Goal: Navigation & Orientation: Find specific page/section

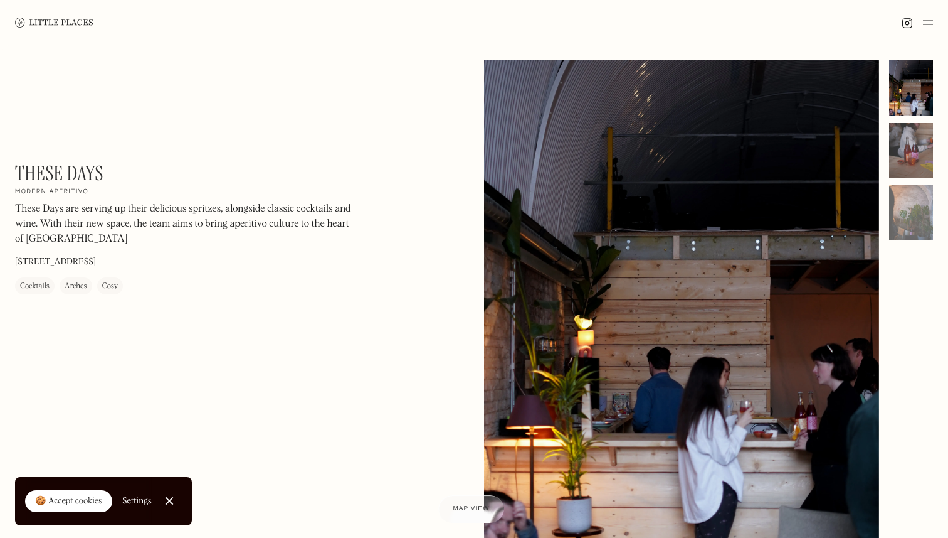
click at [923, 141] on div at bounding box center [911, 150] width 44 height 55
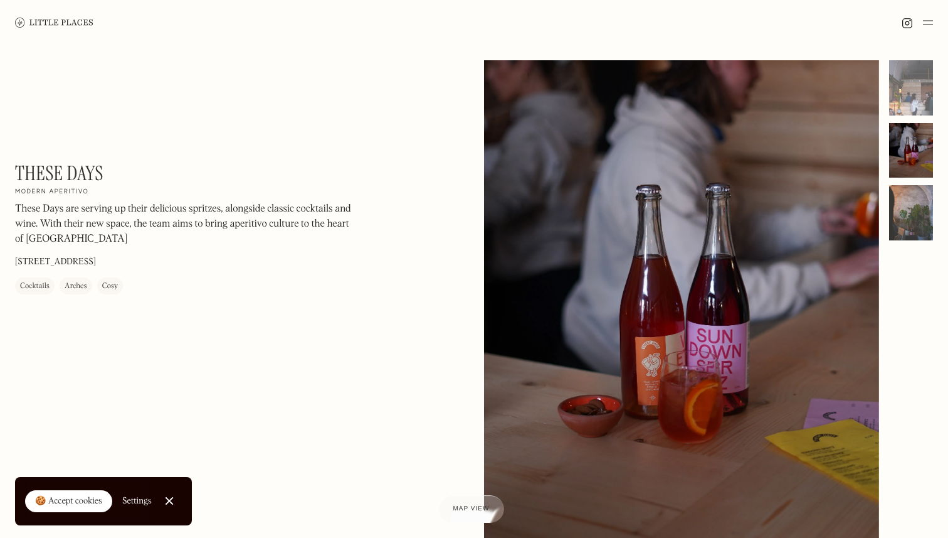
click at [918, 220] on div at bounding box center [911, 212] width 44 height 55
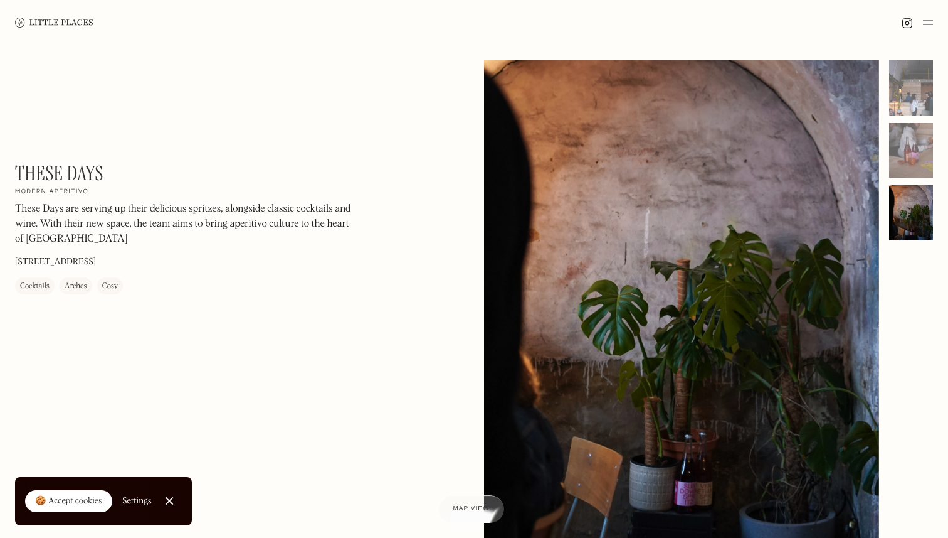
click at [56, 26] on img at bounding box center [54, 22] width 78 height 9
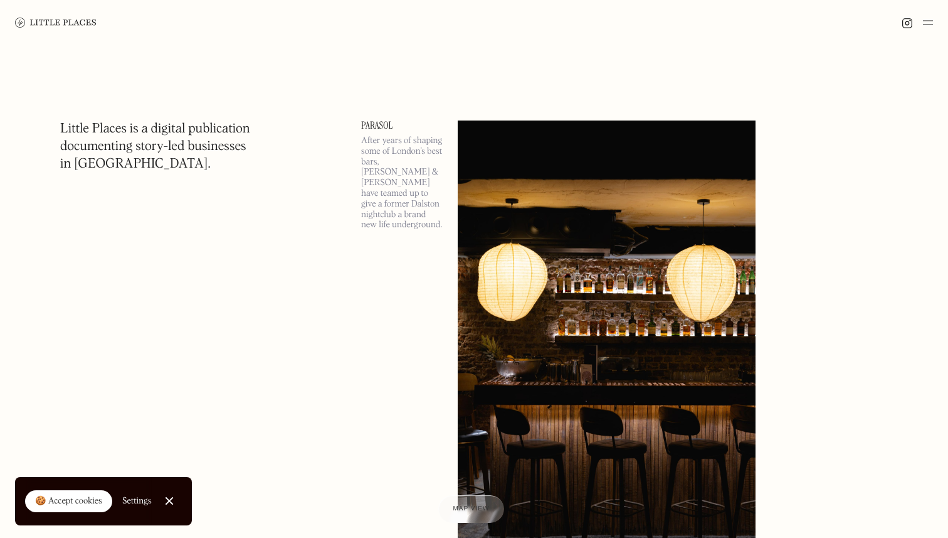
click at [584, 279] on img at bounding box center [607, 335] width 298 height 430
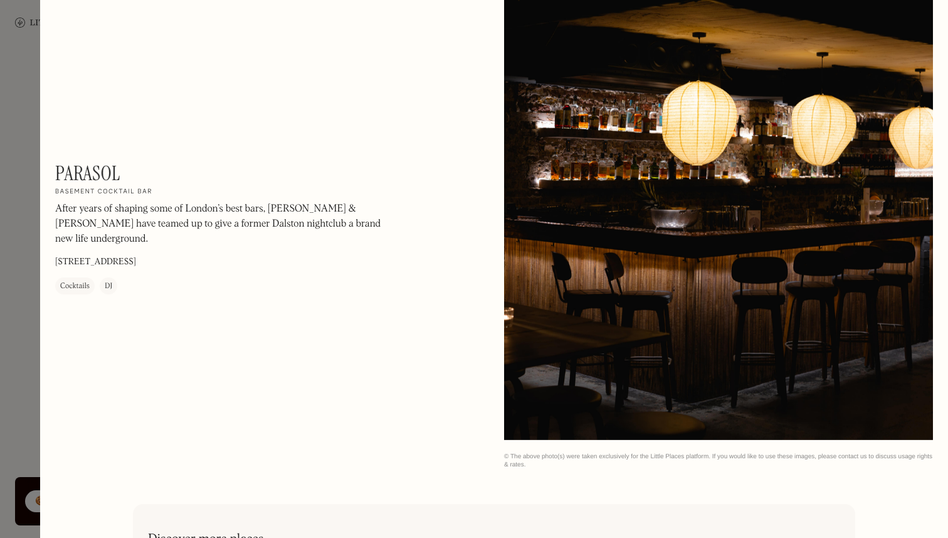
scroll to position [1994, 0]
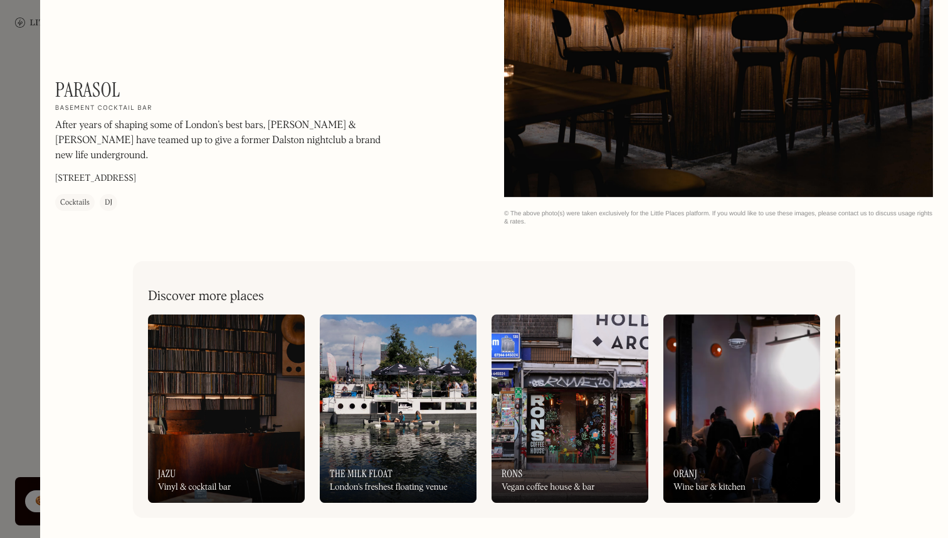
click at [200, 427] on img at bounding box center [226, 408] width 157 height 188
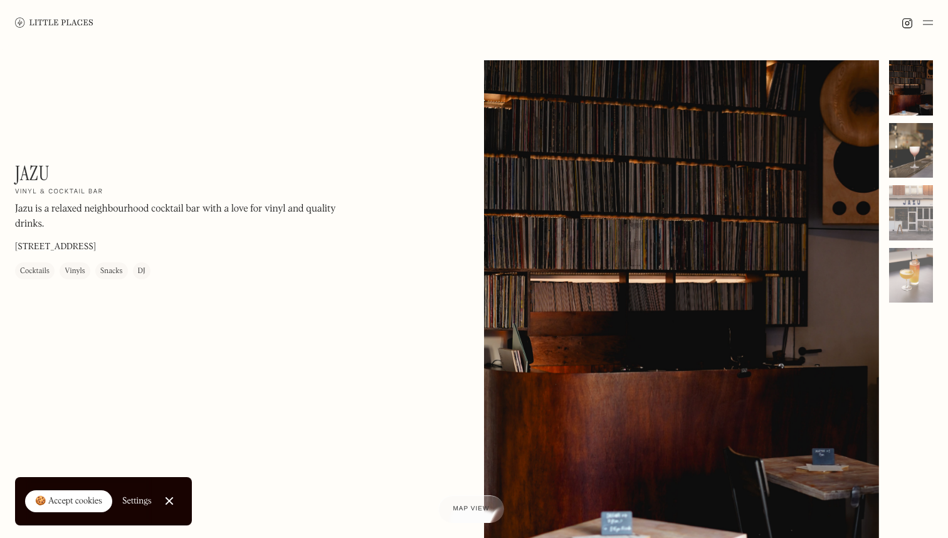
click at [924, 171] on div at bounding box center [911, 150] width 44 height 55
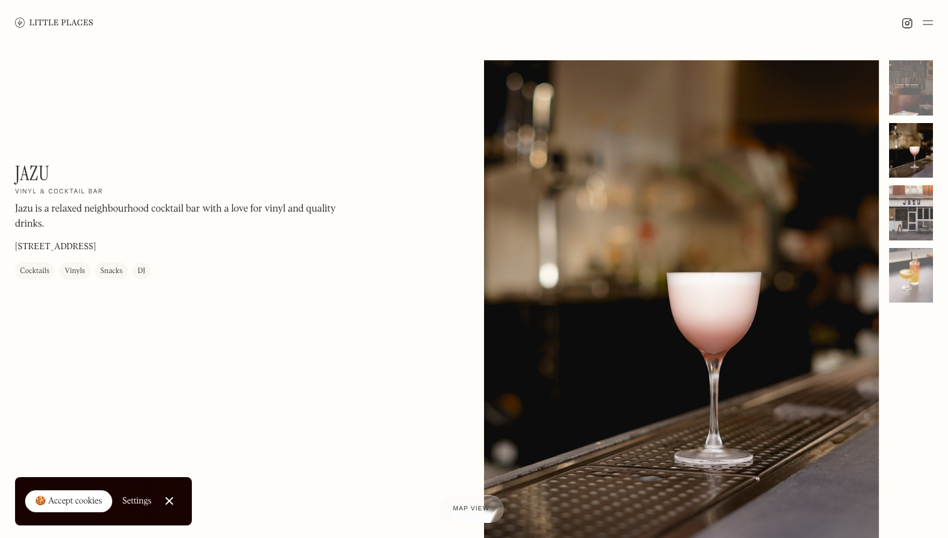
click at [907, 218] on div at bounding box center [911, 212] width 44 height 55
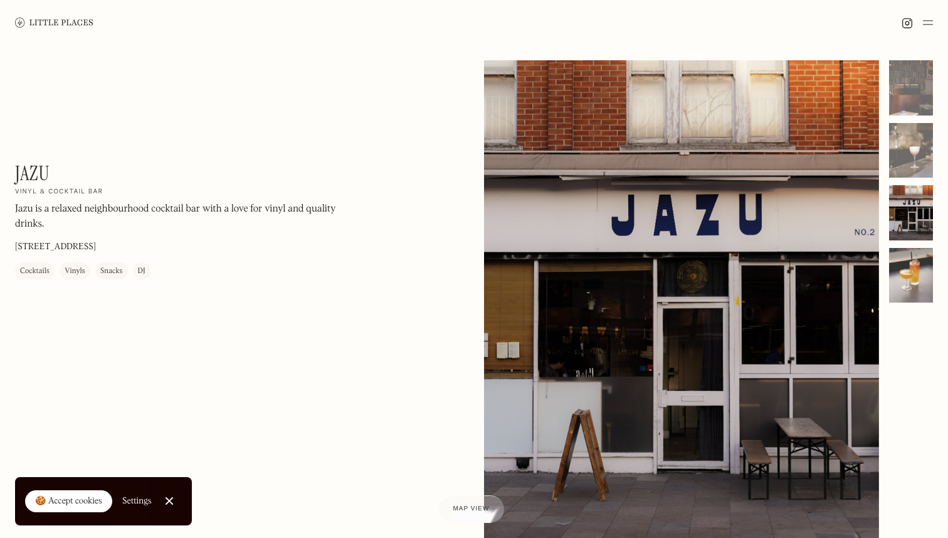
click at [907, 290] on div at bounding box center [911, 275] width 44 height 55
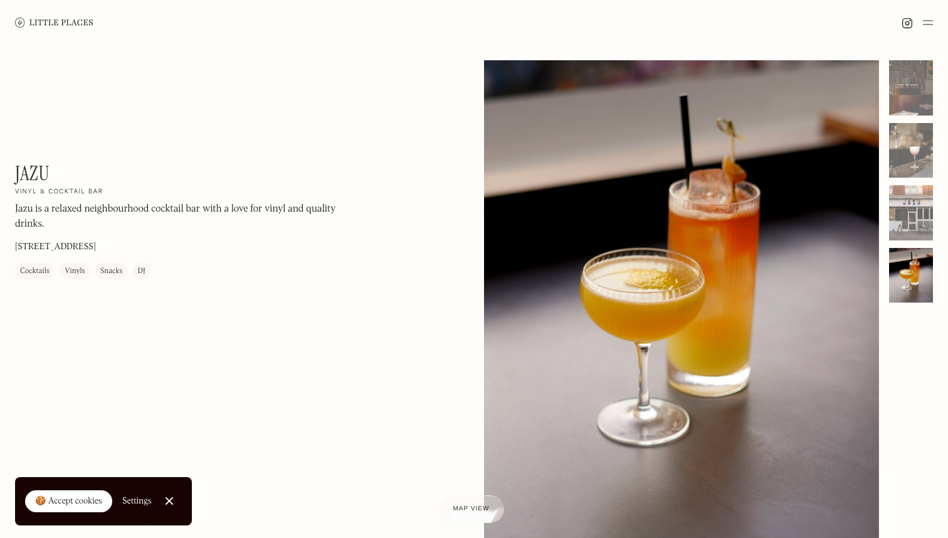
click at [62, 18] on img at bounding box center [54, 22] width 78 height 9
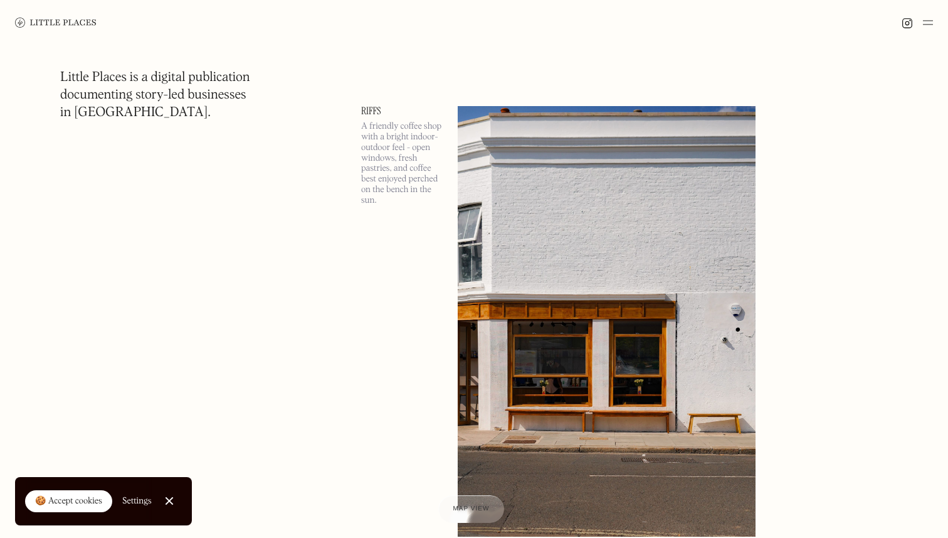
scroll to position [3563, 0]
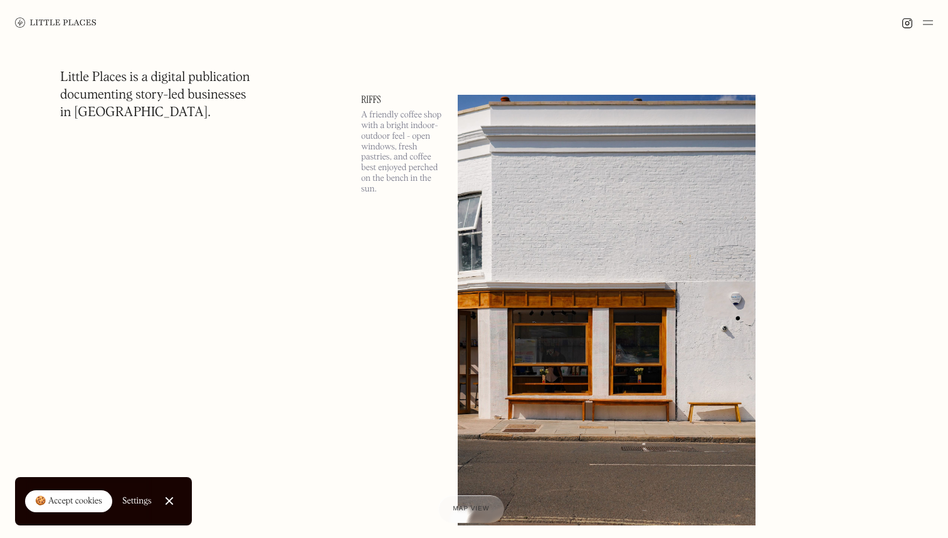
click at [517, 339] on img at bounding box center [607, 310] width 298 height 430
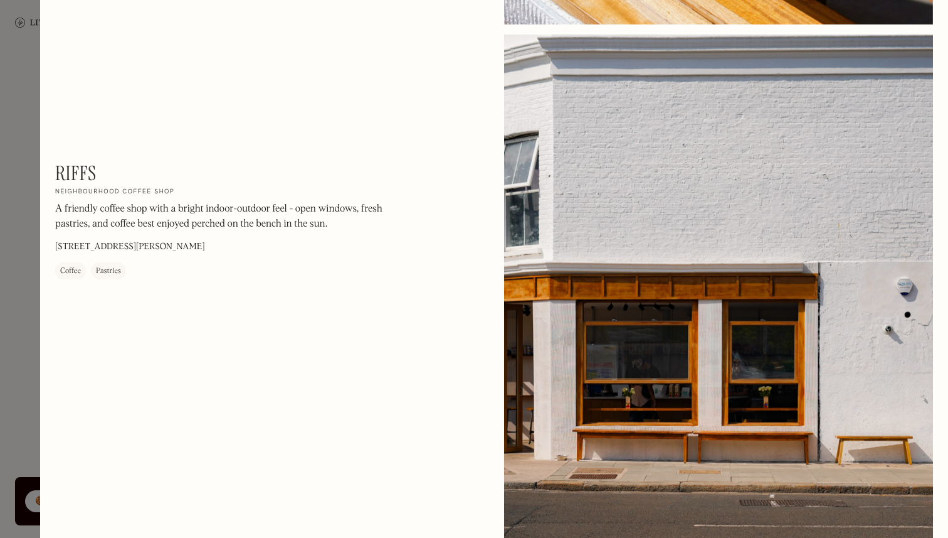
scroll to position [1447, 0]
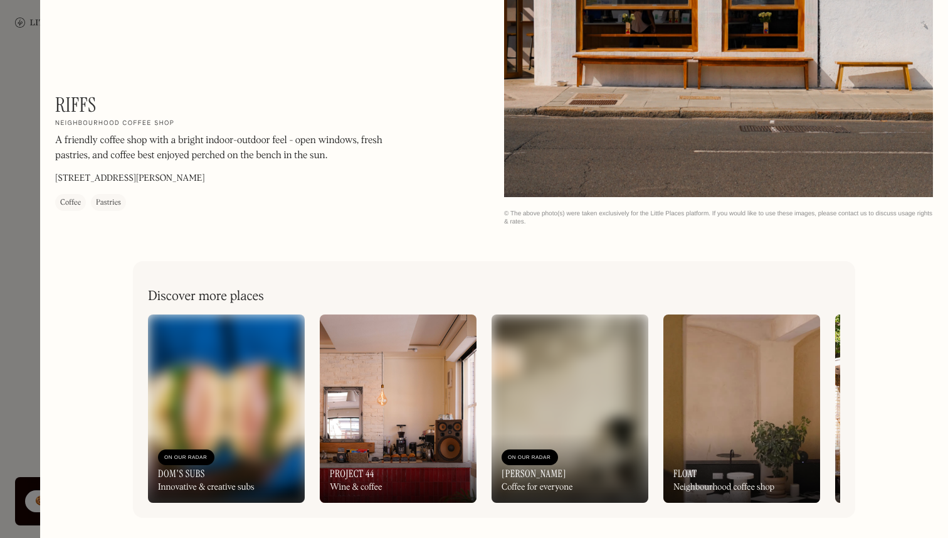
click at [29, 316] on div at bounding box center [474, 269] width 948 height 538
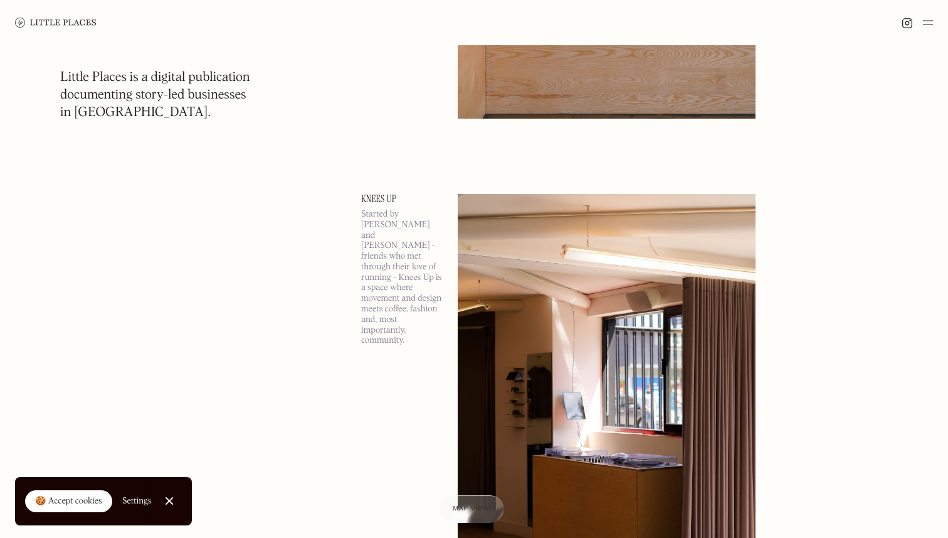
scroll to position [7682, 0]
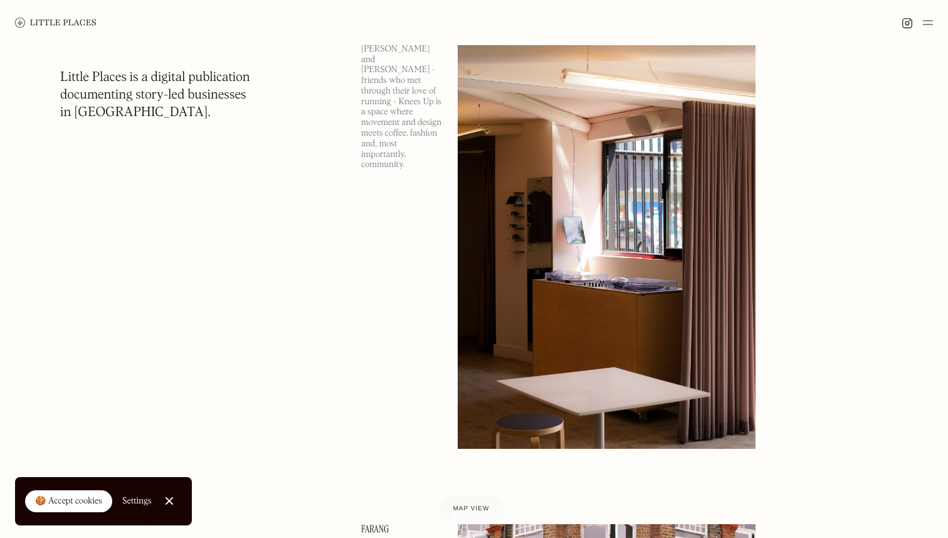
click at [78, 506] on div "🍪 Accept cookies" at bounding box center [68, 501] width 67 height 13
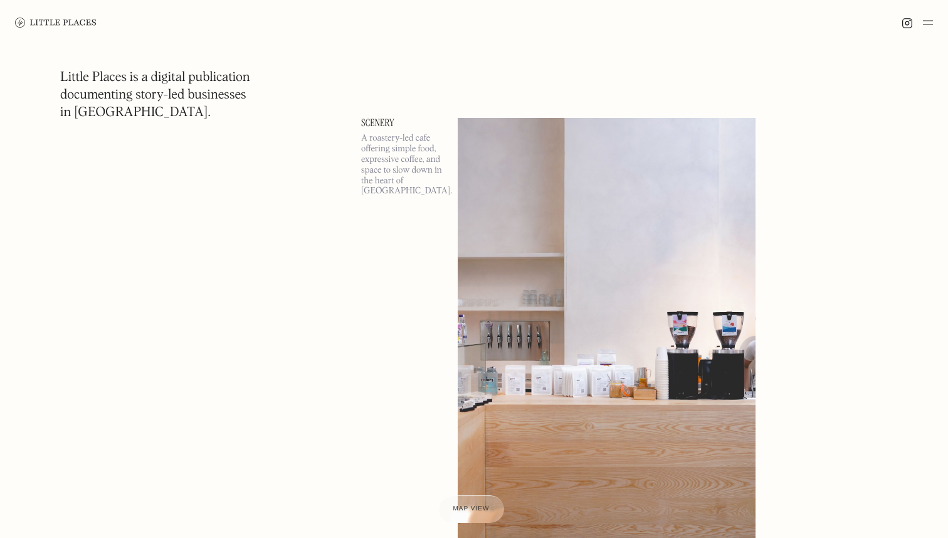
scroll to position [6518, 0]
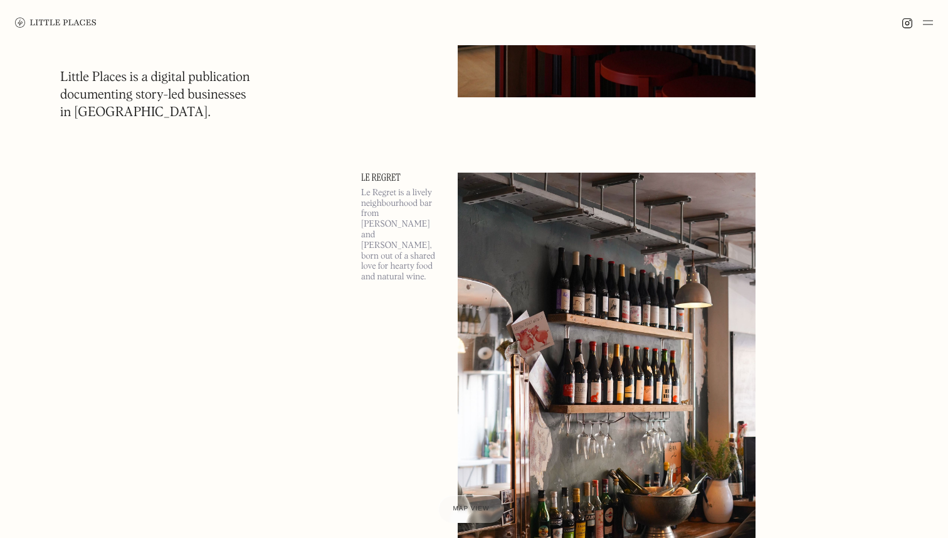
click at [928, 27] on img at bounding box center [928, 22] width 10 height 15
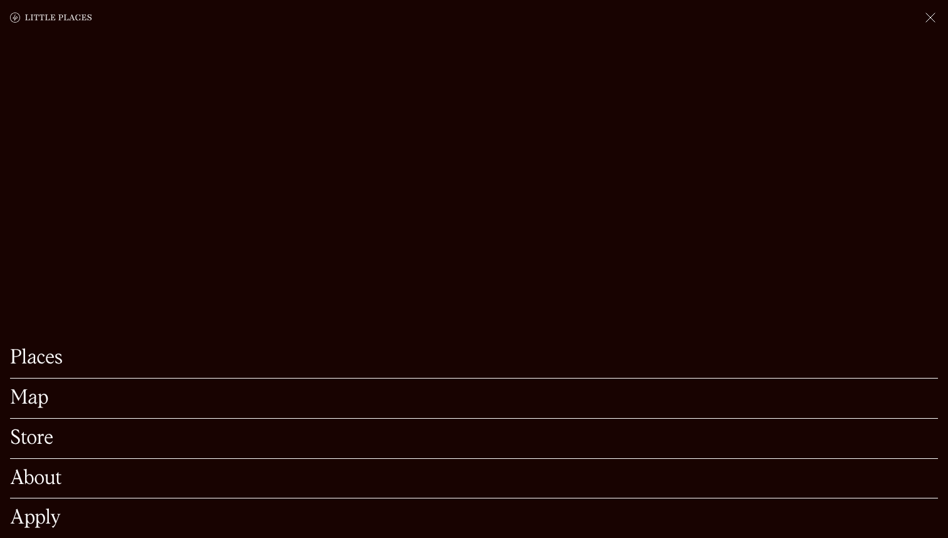
click at [50, 520] on link "Apply" at bounding box center [474, 517] width 928 height 19
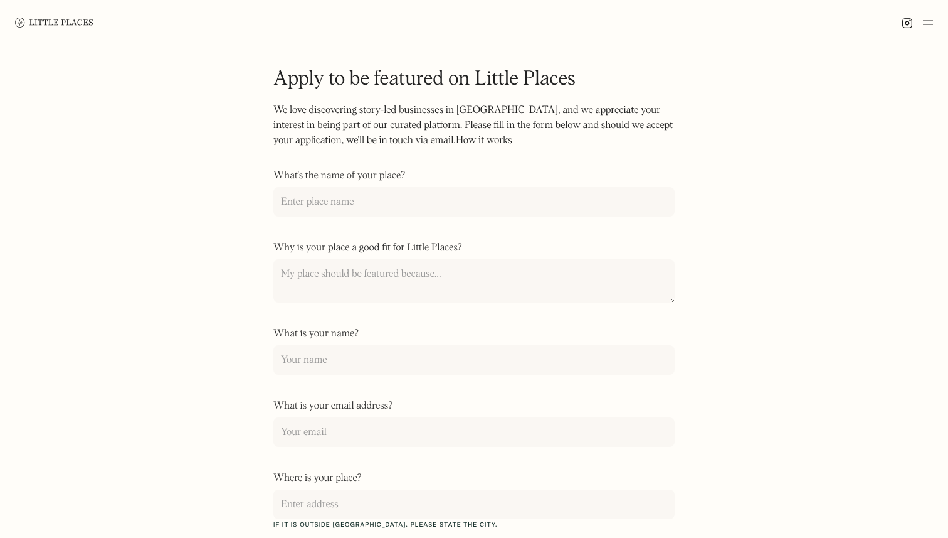
click at [922, 23] on div at bounding box center [917, 22] width 31 height 15
click at [929, 23] on img at bounding box center [928, 22] width 10 height 15
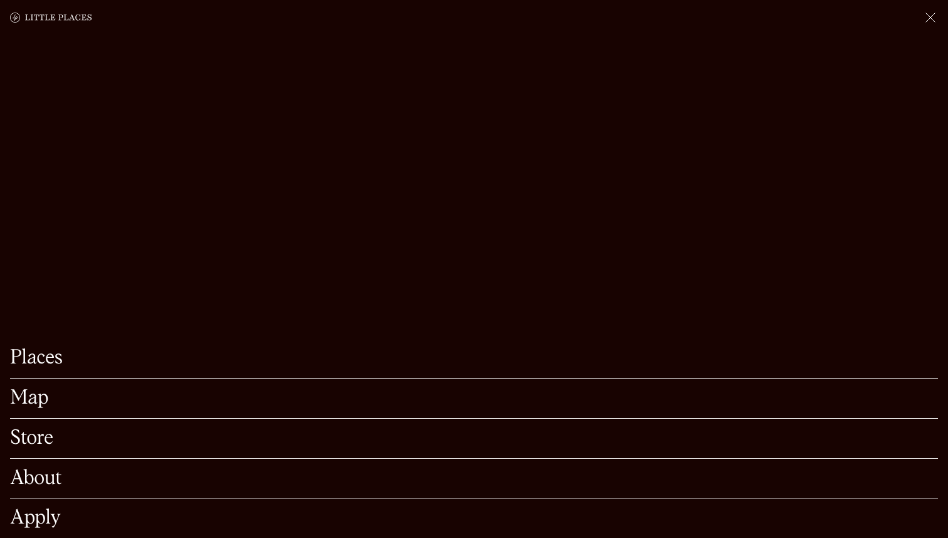
click at [24, 404] on link "Map" at bounding box center [474, 397] width 928 height 19
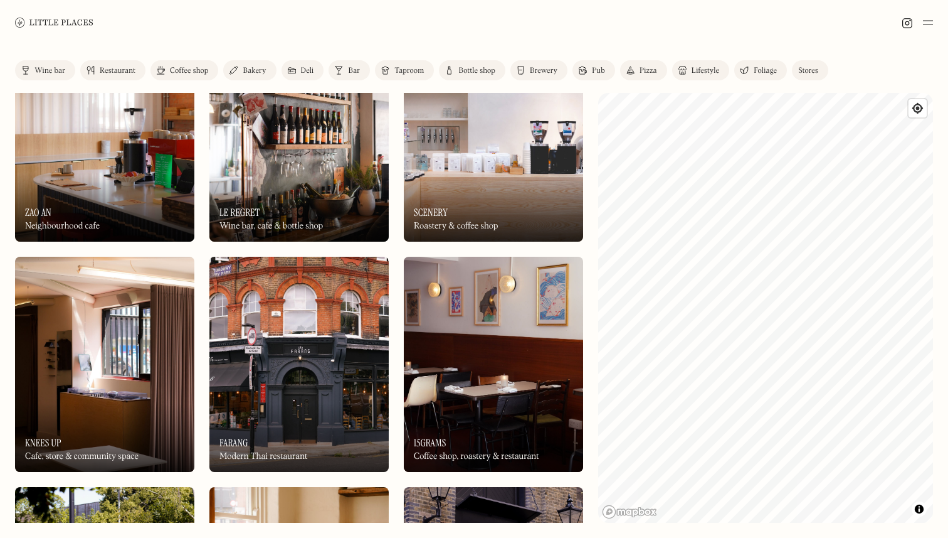
scroll to position [1022, 0]
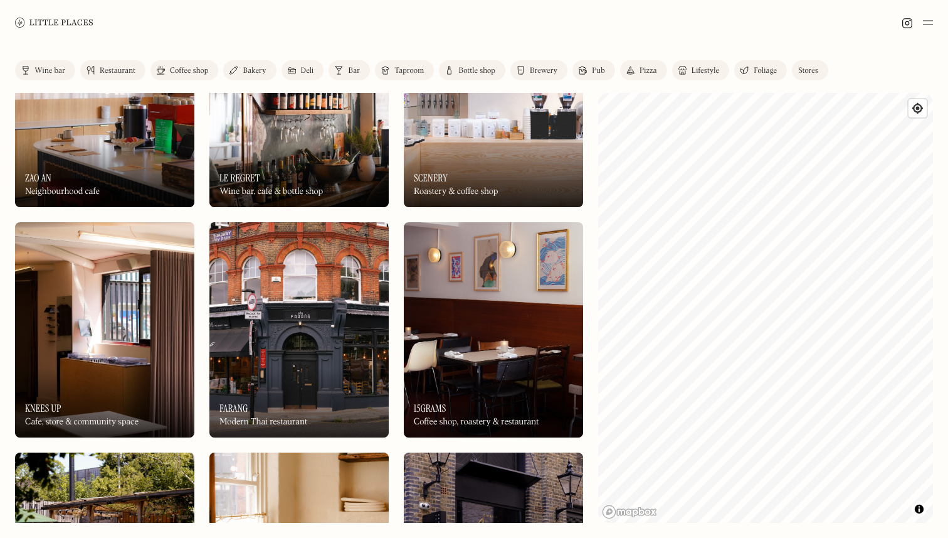
click at [473, 147] on div "On Our Radar Scenery Roastery & coffee shop" at bounding box center [493, 172] width 179 height 69
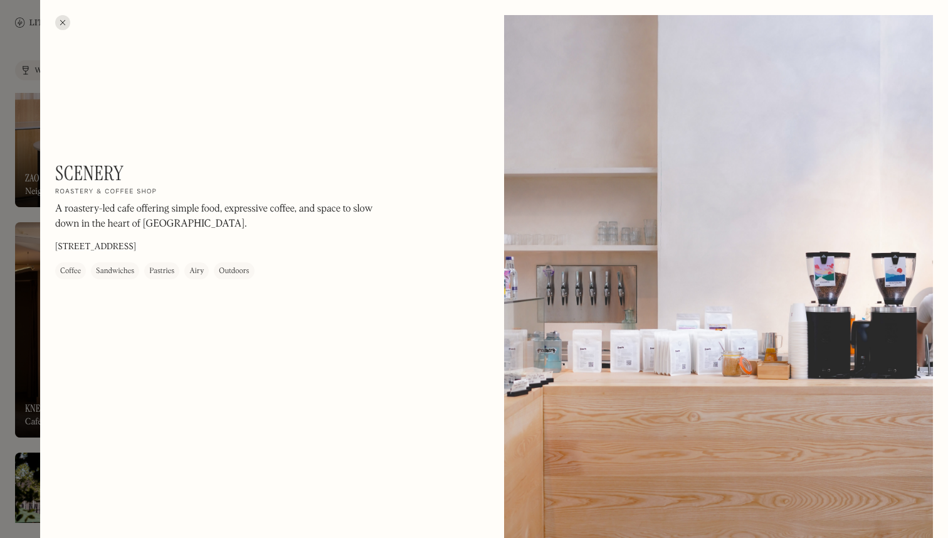
click at [14, 38] on div at bounding box center [474, 269] width 948 height 538
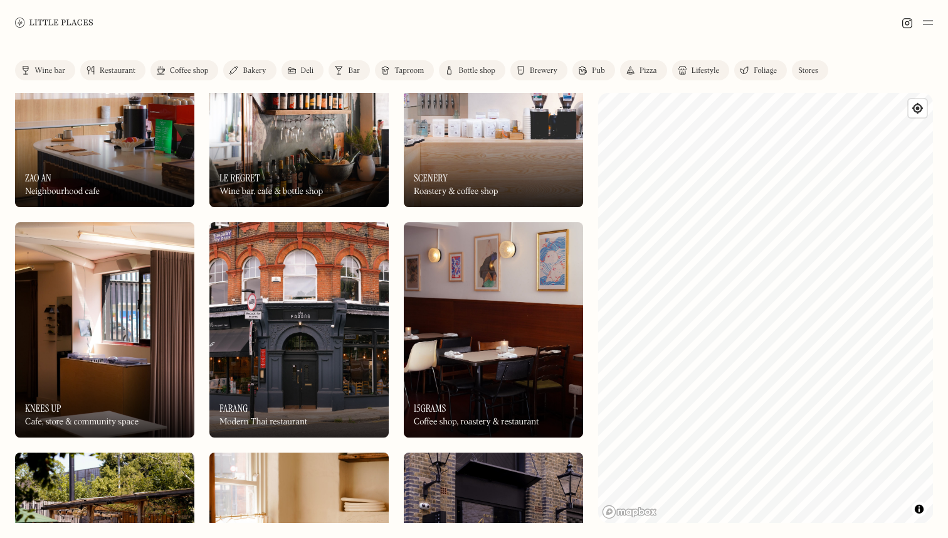
click at [117, 66] on link "Restaurant" at bounding box center [112, 70] width 65 height 20
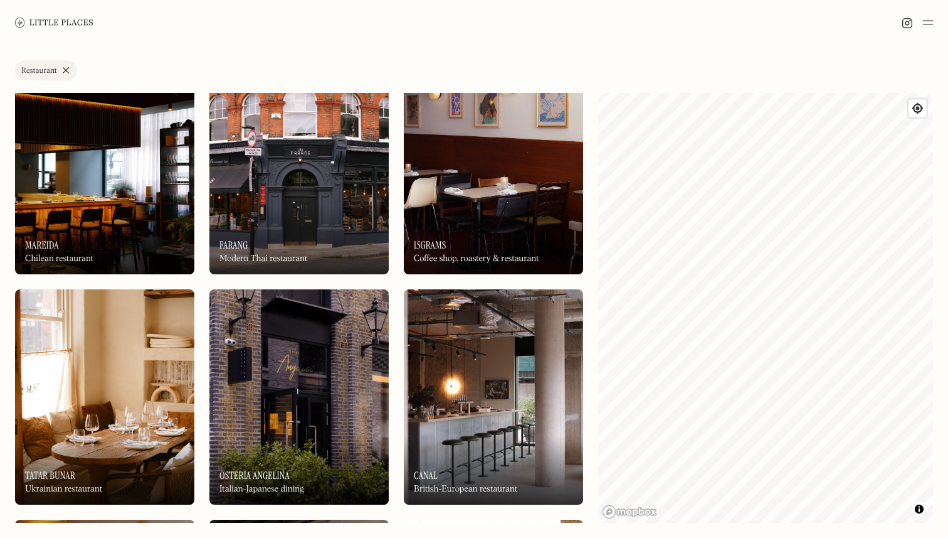
scroll to position [500, 0]
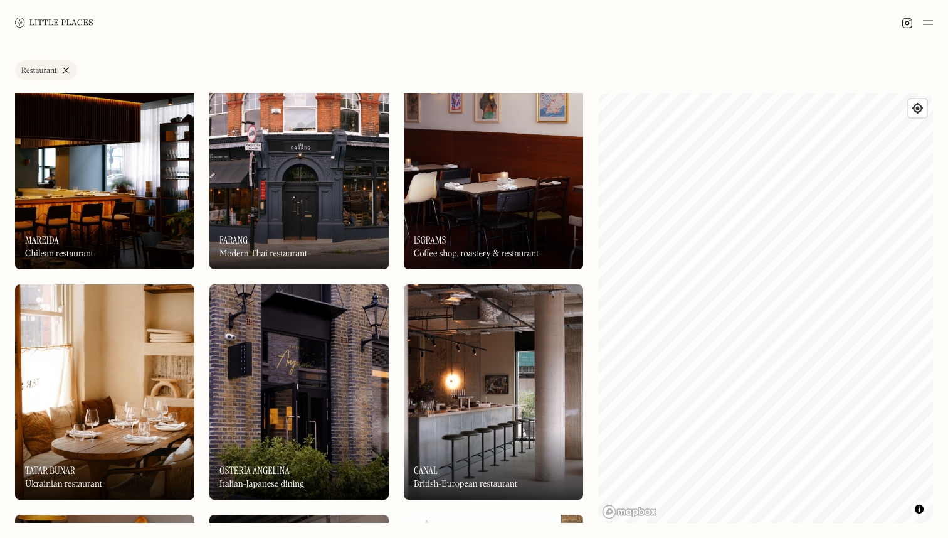
click at [498, 374] on img at bounding box center [493, 391] width 179 height 215
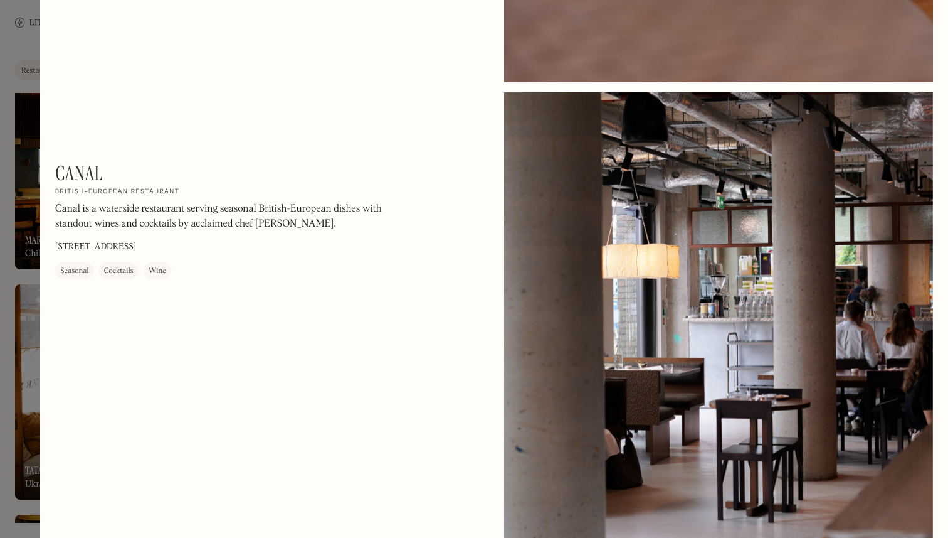
scroll to position [1447, 0]
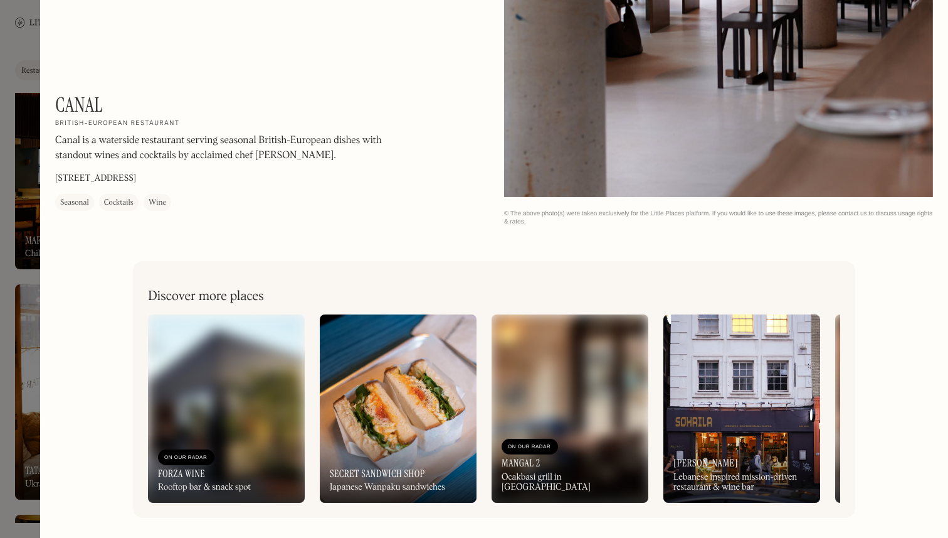
click at [420, 433] on img at bounding box center [398, 408] width 157 height 188
click at [14, 49] on div at bounding box center [474, 269] width 948 height 538
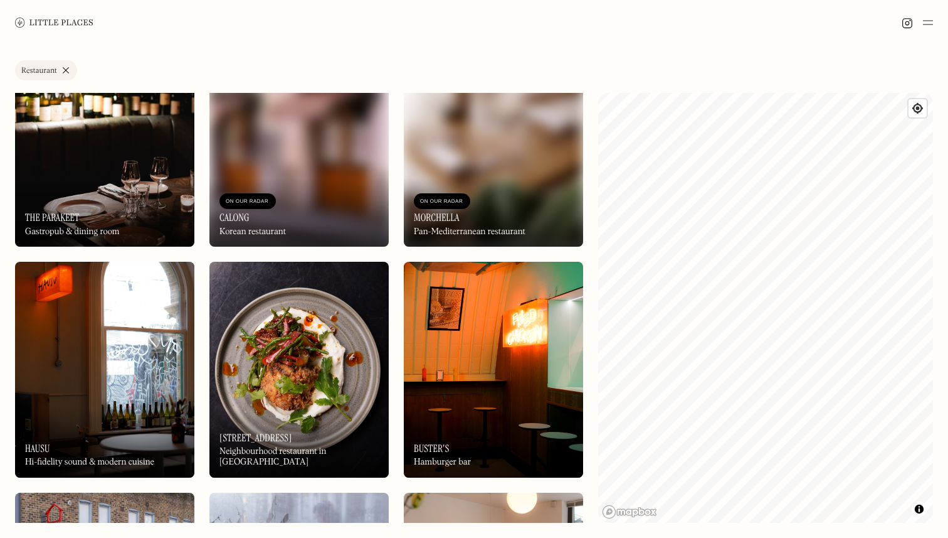
scroll to position [1506, 0]
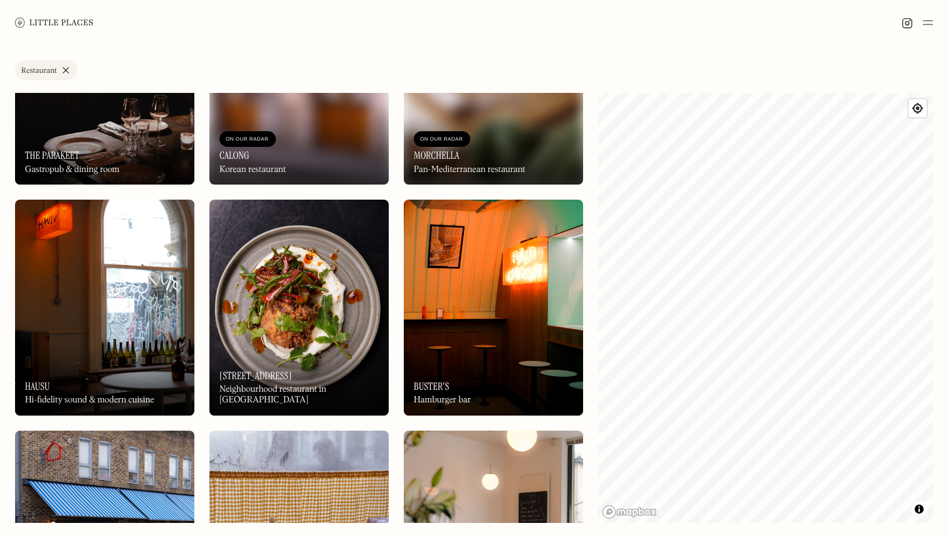
click at [113, 307] on img at bounding box center [104, 306] width 179 height 215
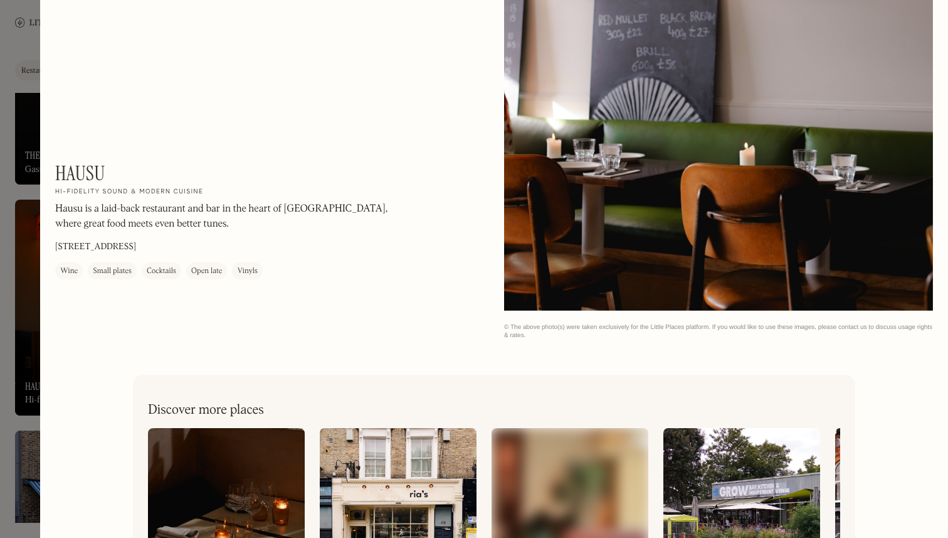
scroll to position [1122, 0]
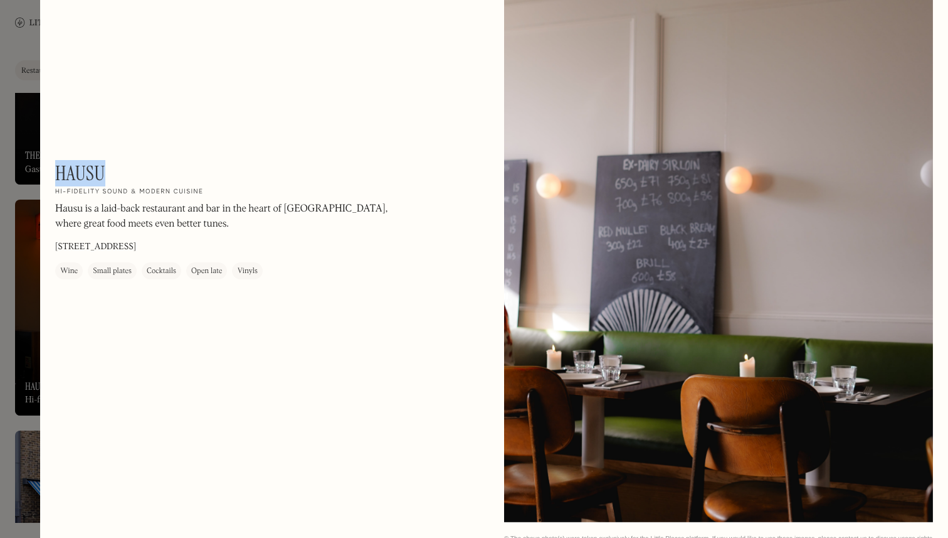
drag, startPoint x: 105, startPoint y: 178, endPoint x: 55, endPoint y: 174, distance: 49.8
click at [55, 174] on div "Hausu On Our Radar Hi-fidelity sound & modern cuisine Hausu is a laid-back rest…" at bounding box center [224, 220] width 339 height 118
copy h1 "Hausu"
click at [23, 65] on div at bounding box center [474, 269] width 948 height 538
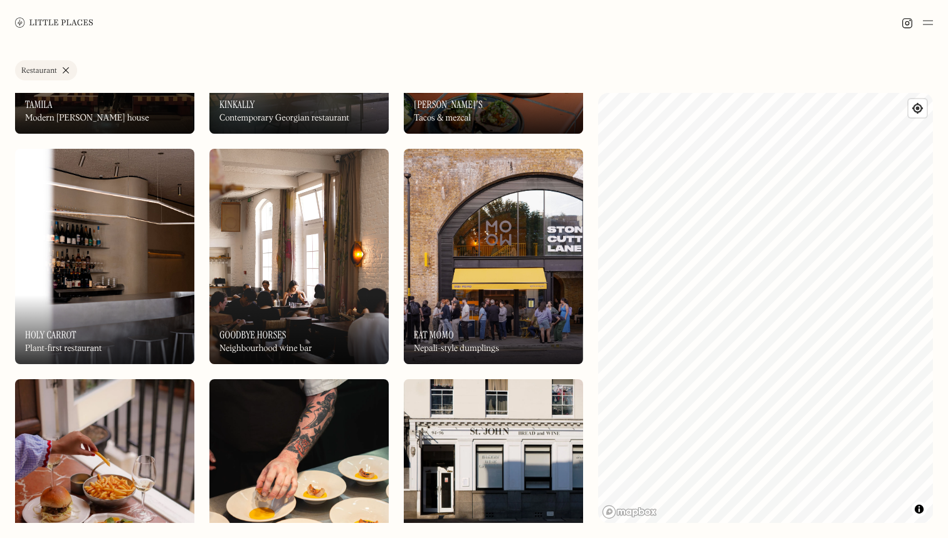
scroll to position [2506, 0]
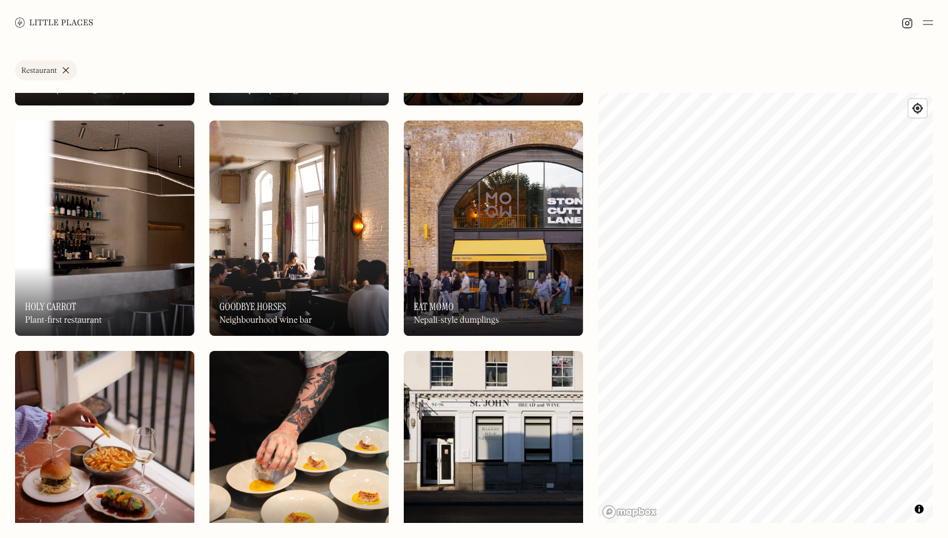
click at [63, 72] on link "Restaurant" at bounding box center [46, 70] width 62 height 20
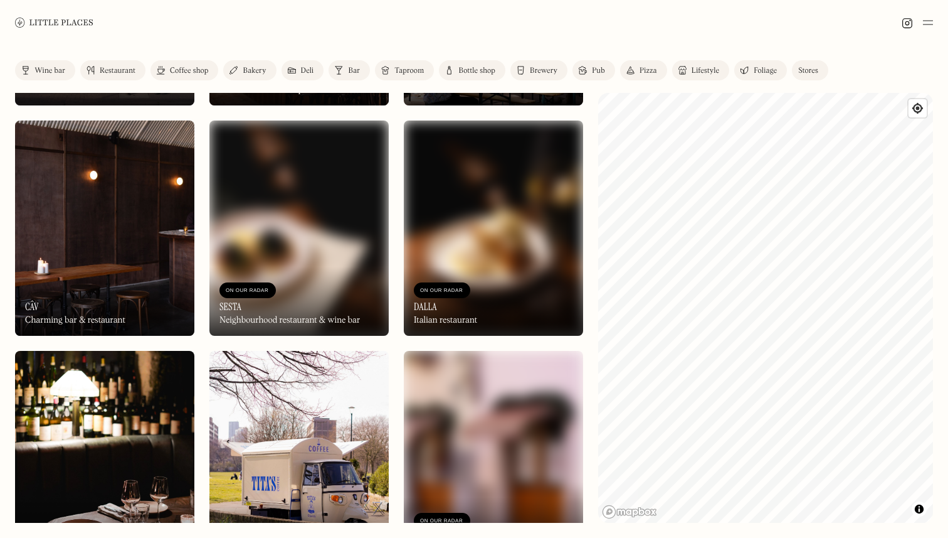
click at [538, 67] on div "Brewery" at bounding box center [544, 71] width 28 height 8
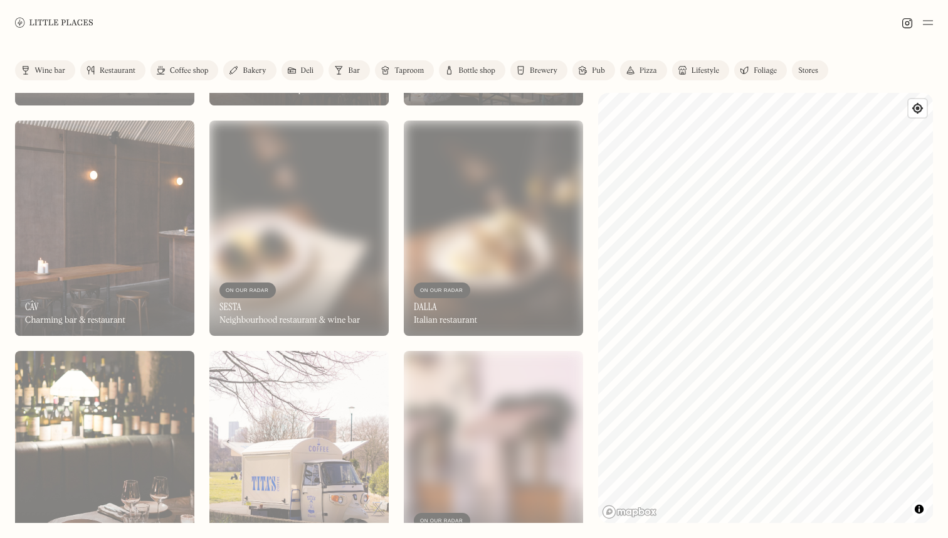
scroll to position [1638, 0]
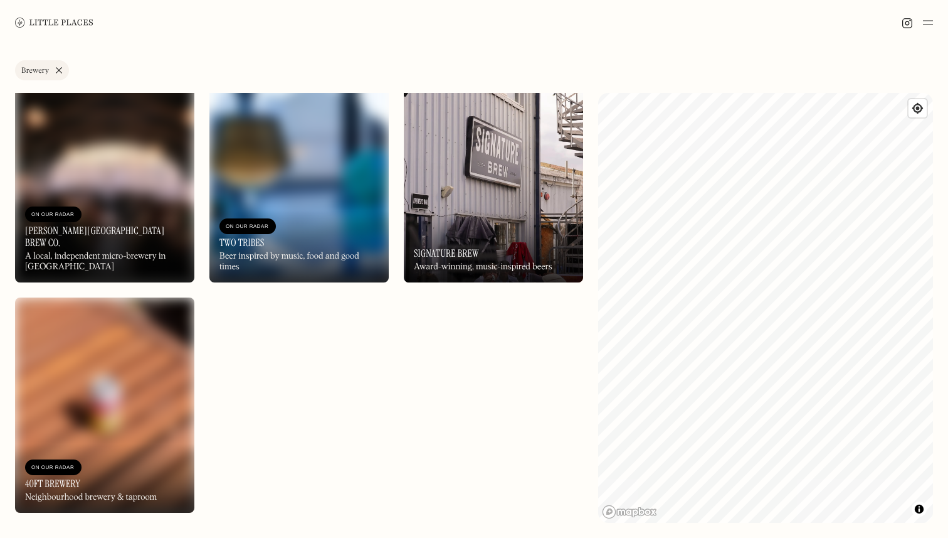
click at [263, 151] on img at bounding box center [299, 173] width 179 height 215
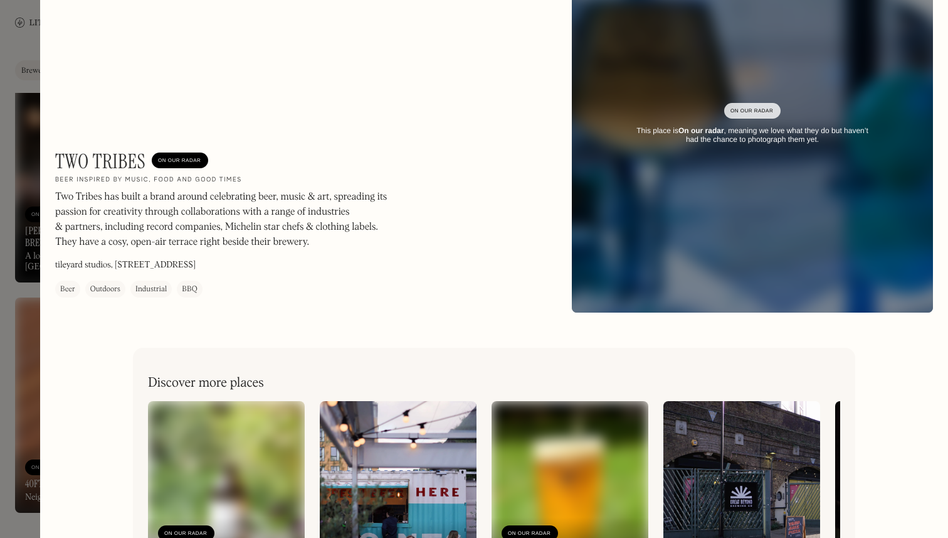
scroll to position [166, 0]
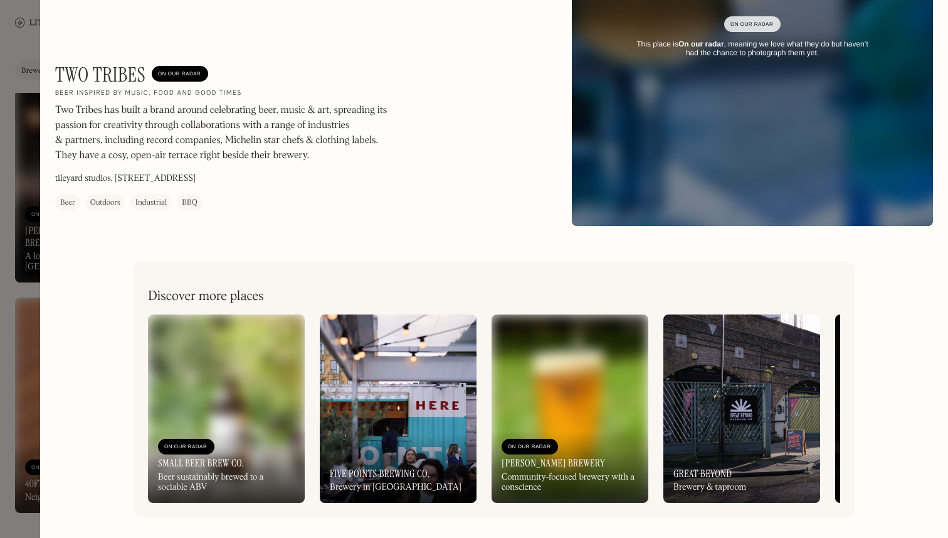
click at [0, 198] on div at bounding box center [474, 269] width 948 height 538
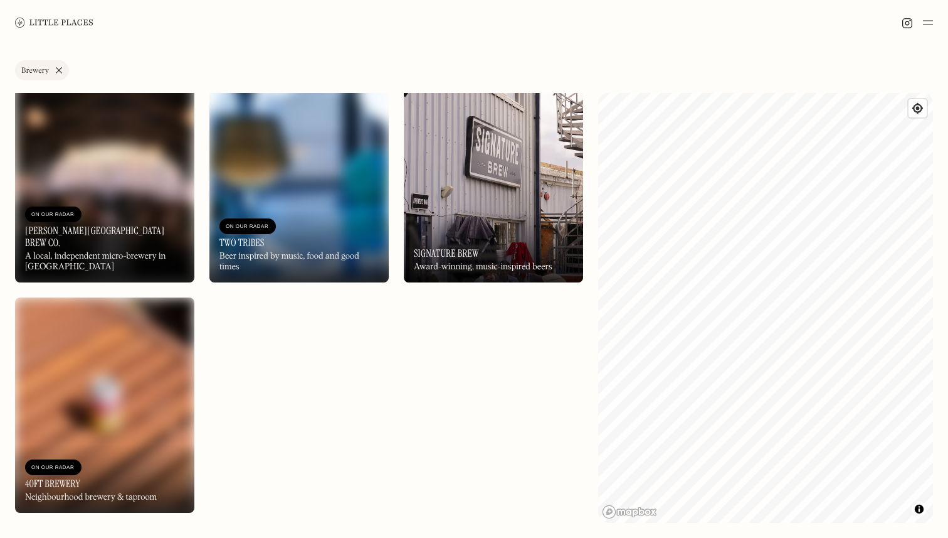
click at [484, 187] on img at bounding box center [493, 173] width 179 height 215
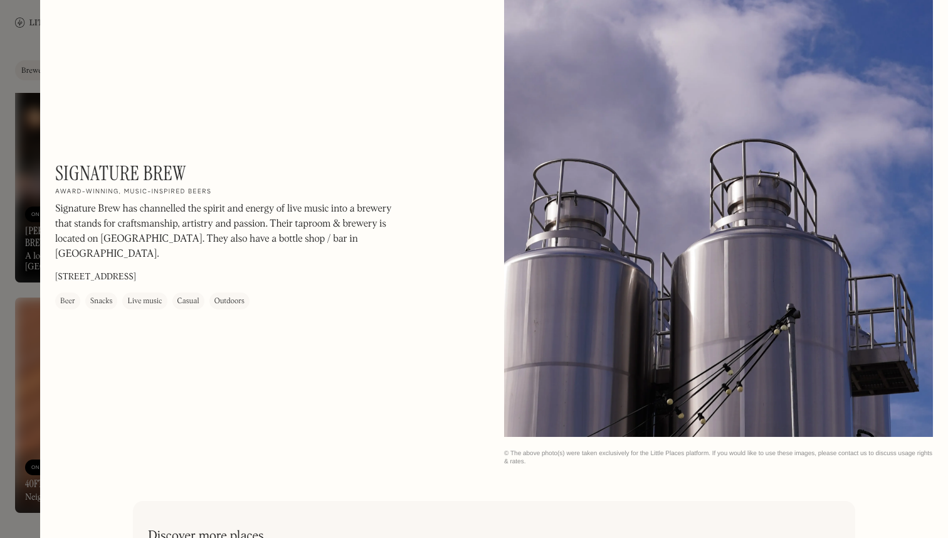
scroll to position [1994, 0]
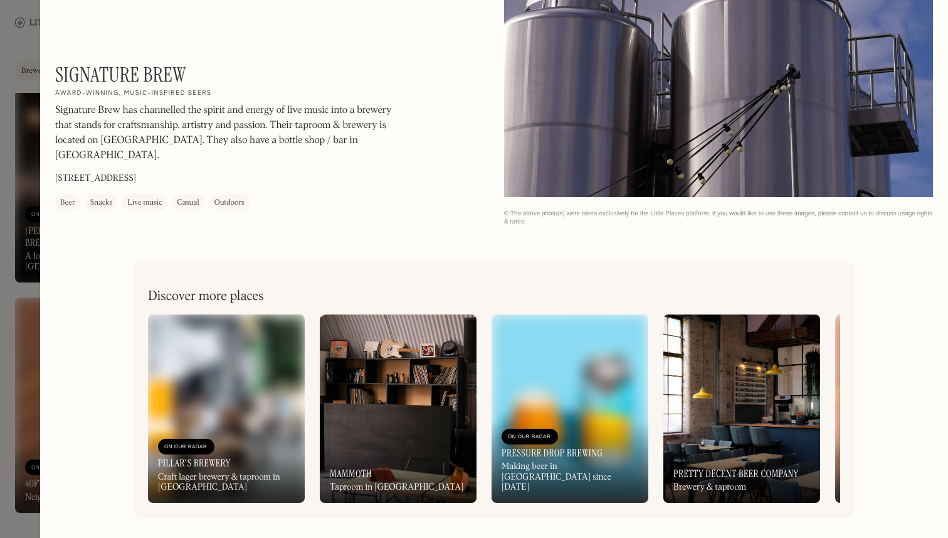
click at [749, 422] on img at bounding box center [742, 408] width 157 height 188
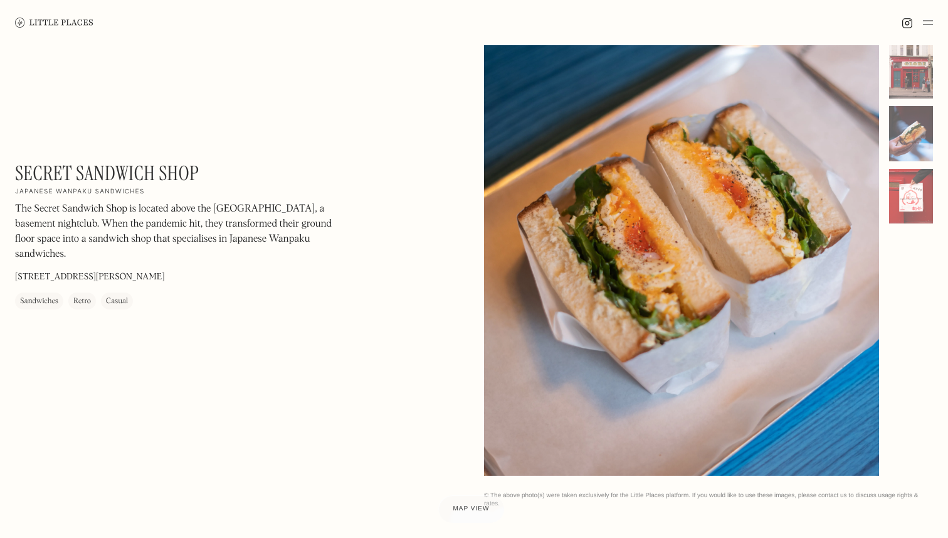
scroll to position [51, 0]
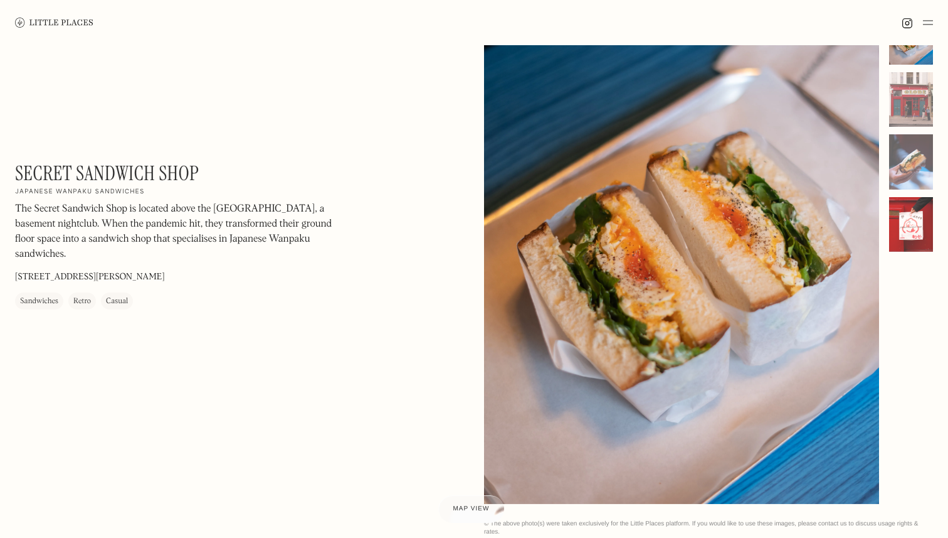
click at [919, 236] on div at bounding box center [911, 224] width 44 height 55
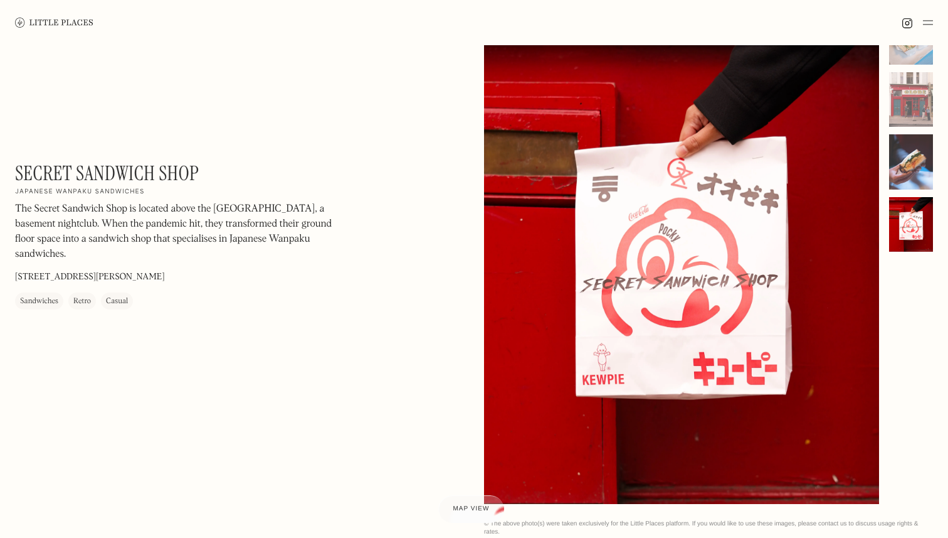
click at [915, 179] on div at bounding box center [911, 161] width 44 height 55
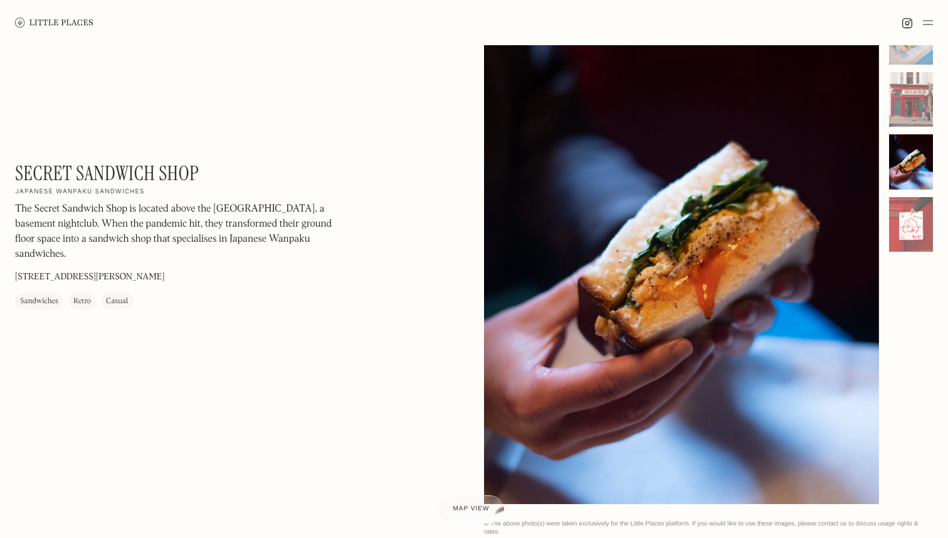
scroll to position [0, 0]
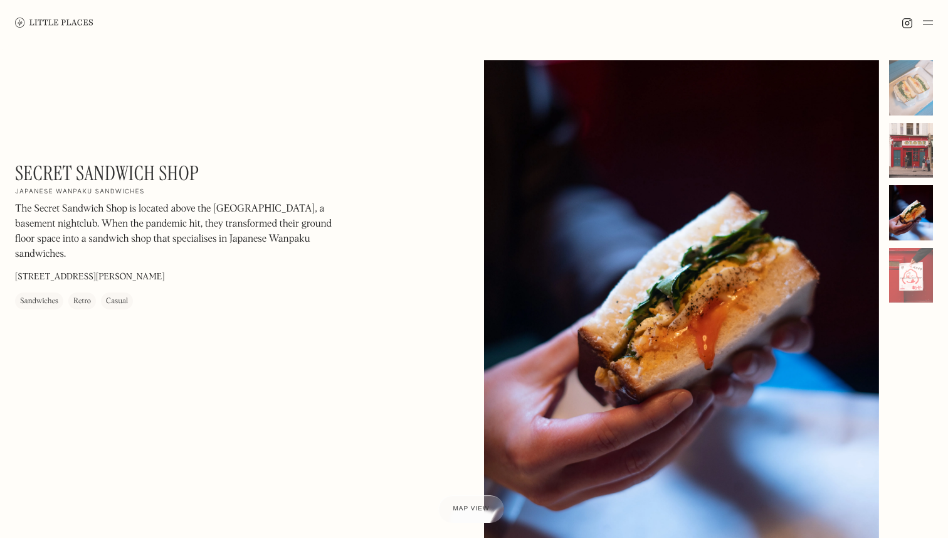
click at [913, 168] on div at bounding box center [911, 150] width 44 height 55
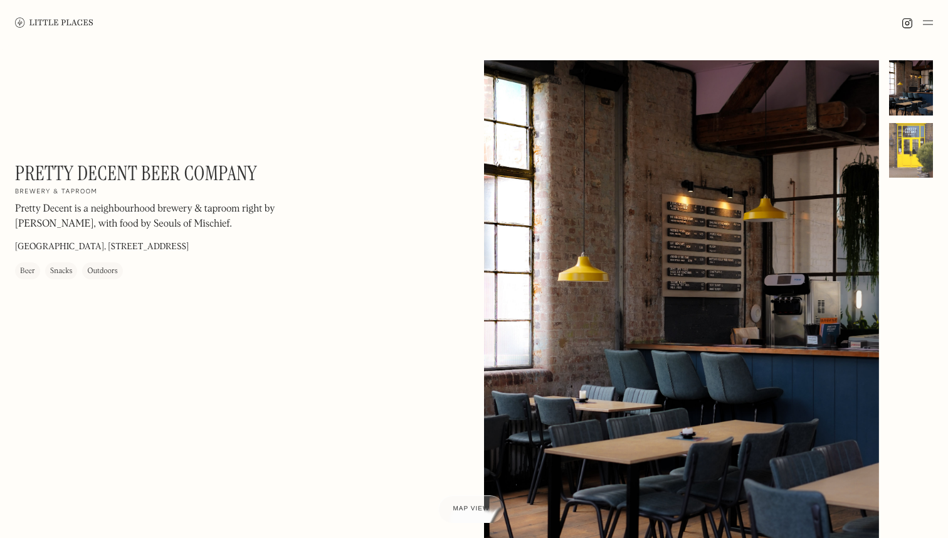
click at [910, 157] on div at bounding box center [911, 150] width 44 height 55
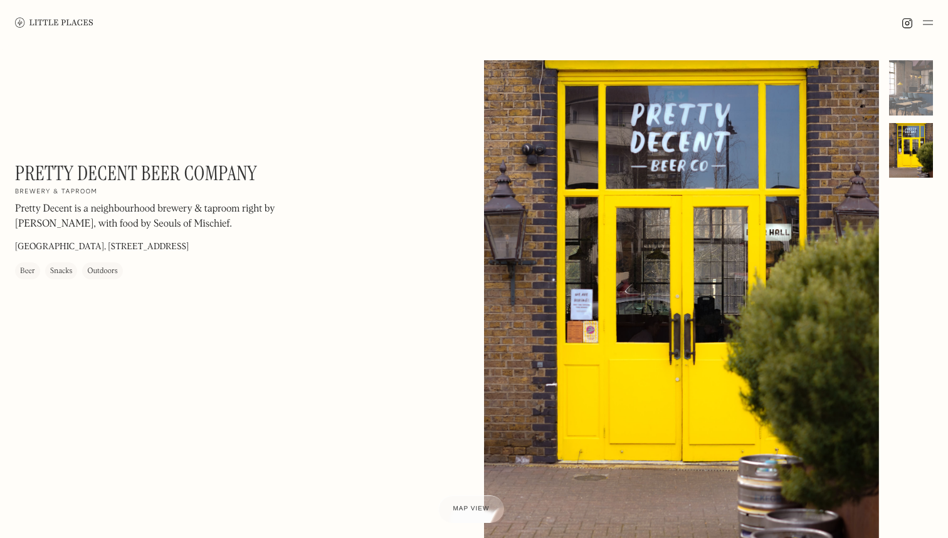
click at [87, 27] on img at bounding box center [54, 22] width 78 height 9
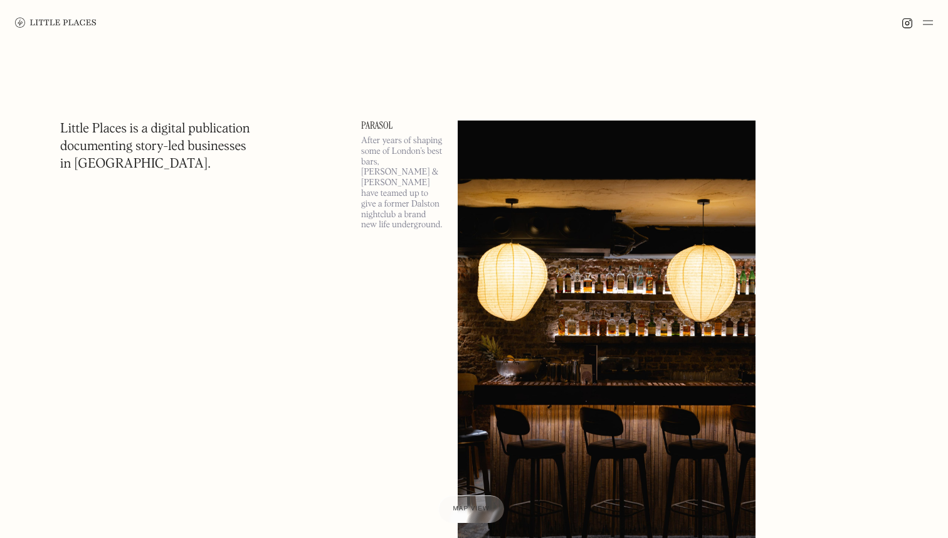
click at [929, 21] on img at bounding box center [928, 22] width 10 height 15
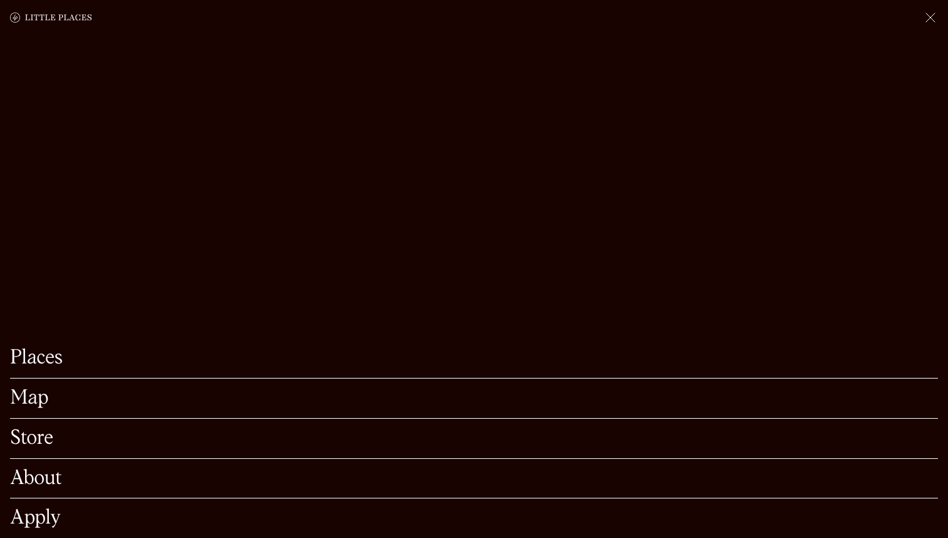
click at [50, 396] on link "Map" at bounding box center [474, 397] width 928 height 19
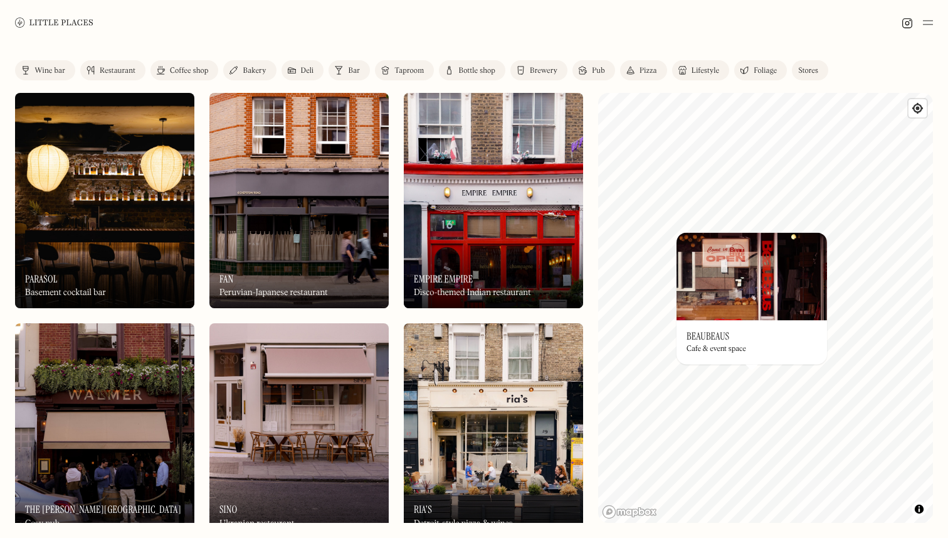
click at [743, 310] on img at bounding box center [752, 276] width 151 height 88
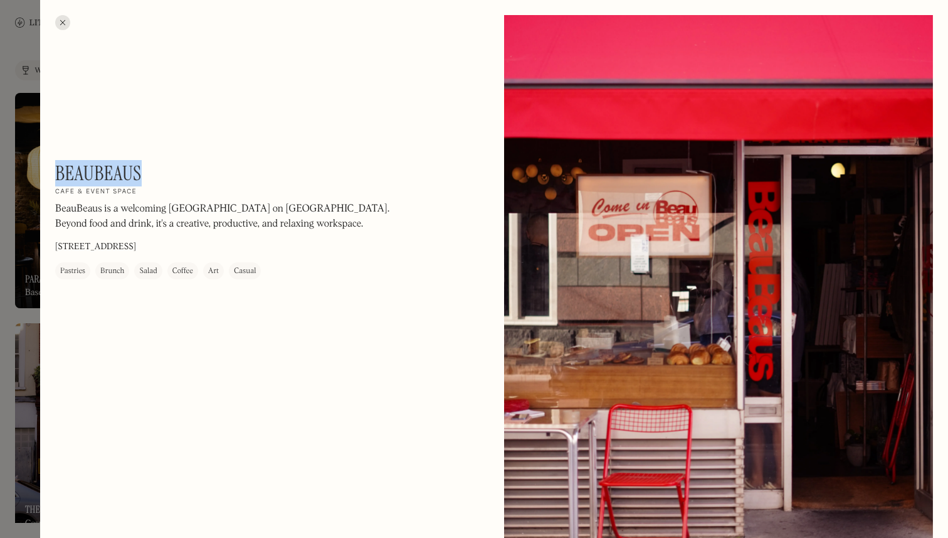
drag, startPoint x: 154, startPoint y: 171, endPoint x: 58, endPoint y: 169, distance: 96.0
click at [58, 169] on div "BeauBeaus On Our Radar Cafe & event space BeauBeaus is a welcoming London cafe …" at bounding box center [224, 220] width 339 height 118
copy h1 "BeauBeaus"
click at [0, 180] on div at bounding box center [474, 269] width 948 height 538
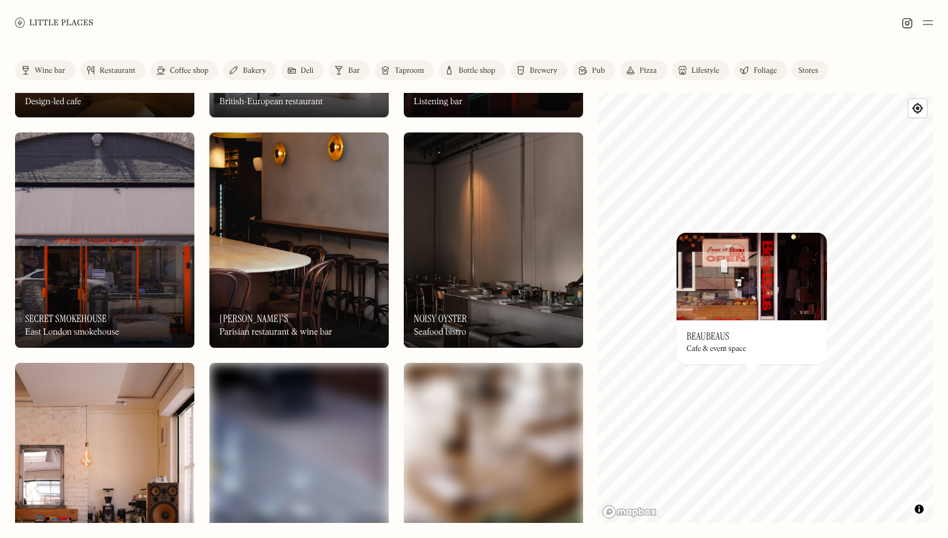
scroll to position [1977, 0]
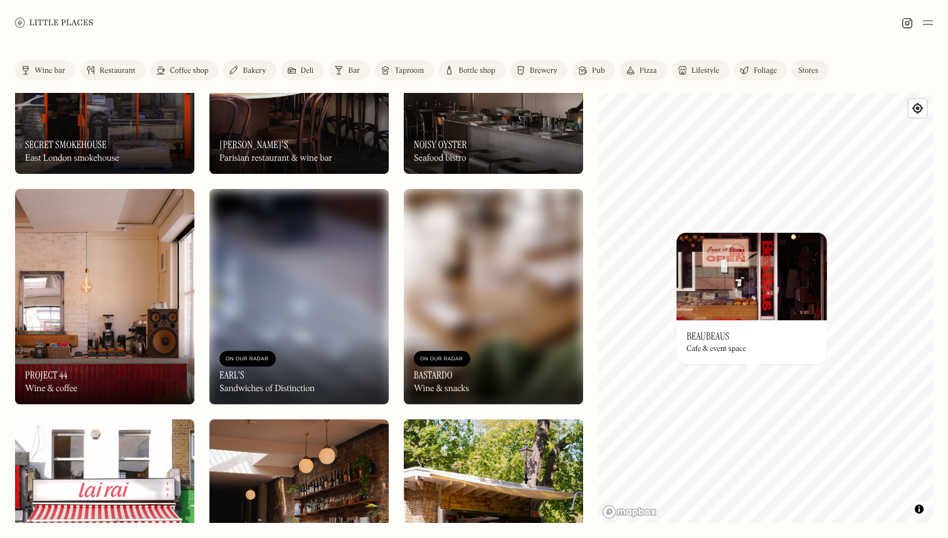
click at [1, 316] on div "Label Wine bar Restaurant Coffee shop Bakery Deli Bar Taproom Bottle shop Brewe…" at bounding box center [474, 291] width 948 height 492
click at [92, 316] on img at bounding box center [104, 296] width 179 height 215
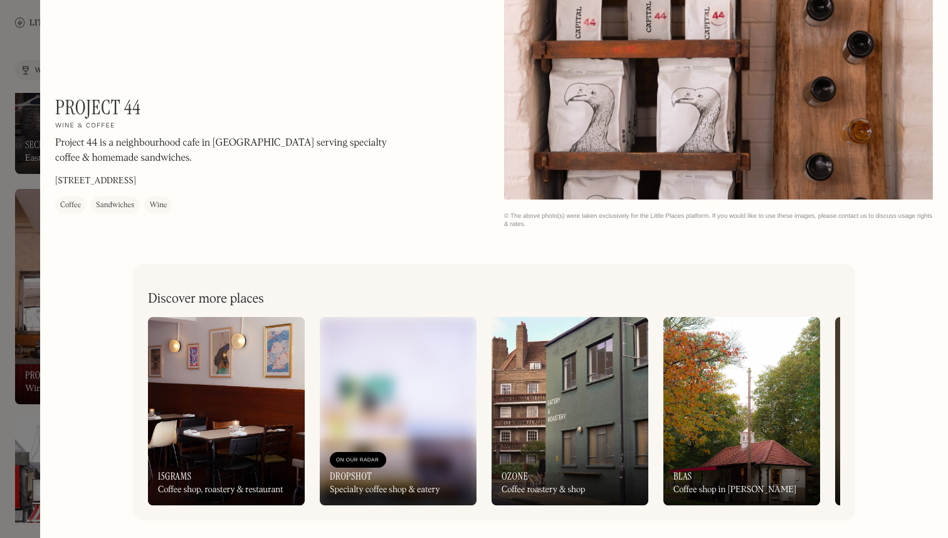
scroll to position [1447, 0]
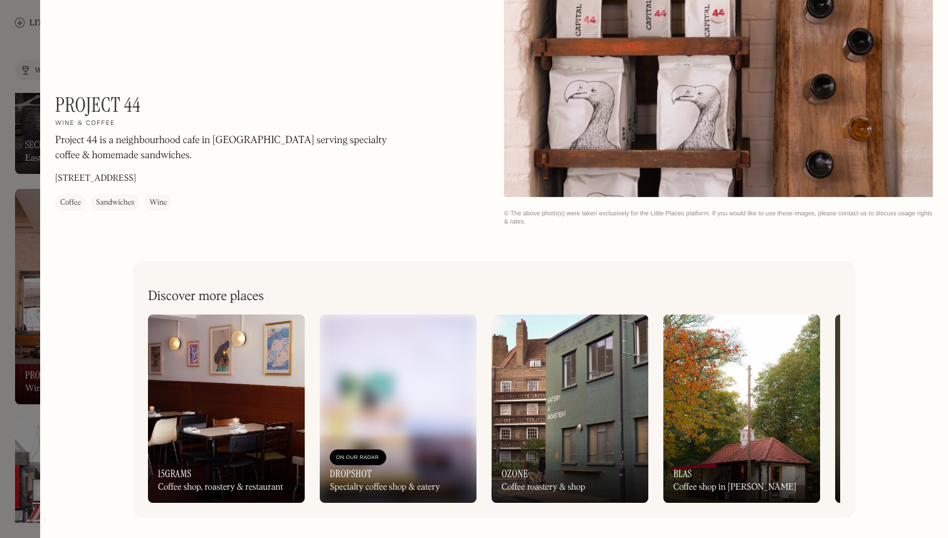
click at [23, 246] on div at bounding box center [474, 269] width 948 height 538
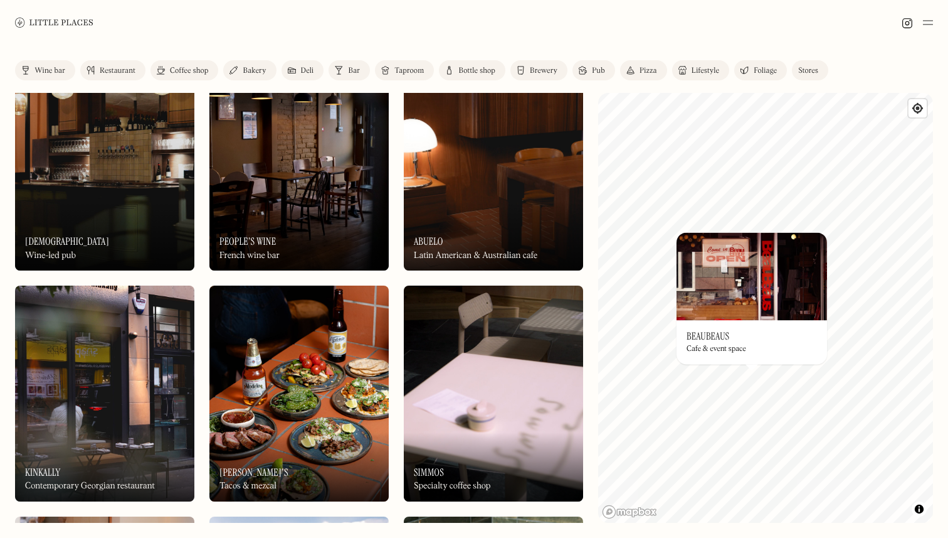
scroll to position [5284, 0]
